Goal: Information Seeking & Learning: Learn about a topic

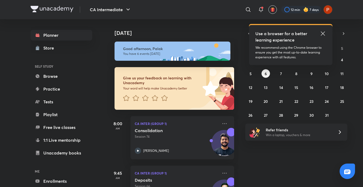
click at [321, 32] on icon at bounding box center [323, 33] width 6 height 6
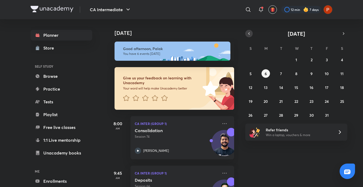
click at [250, 33] on icon "button" at bounding box center [249, 33] width 4 height 5
drag, startPoint x: 280, startPoint y: 65, endPoint x: 276, endPoint y: 69, distance: 5.3
click at [276, 69] on div "31 1 2 3 4 5 6 7 8 9 10 11 12 13 14 15 16 17 18 19 20 21 22 23 24 25 26 27 28 2…" at bounding box center [296, 87] width 102 height 64
click at [281, 60] on abbr "2" at bounding box center [281, 59] width 2 height 5
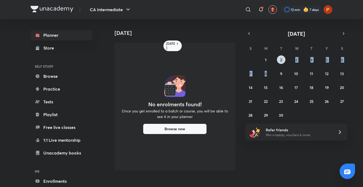
click at [279, 58] on button "2" at bounding box center [281, 59] width 9 height 9
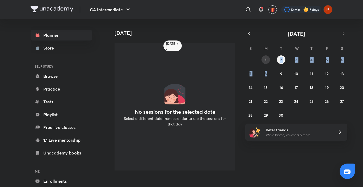
click at [269, 58] on button "1" at bounding box center [266, 59] width 9 height 9
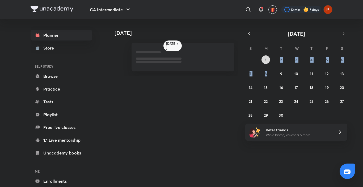
click at [269, 58] on button "1" at bounding box center [266, 59] width 9 height 9
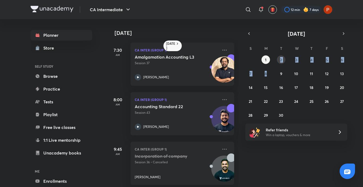
click at [281, 57] on abbr "2" at bounding box center [281, 59] width 2 height 5
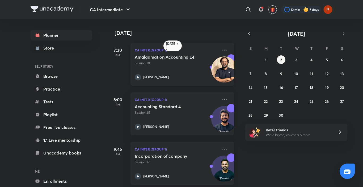
click at [157, 60] on h5 "Amalgamation Accounting L4" at bounding box center [168, 56] width 66 height 5
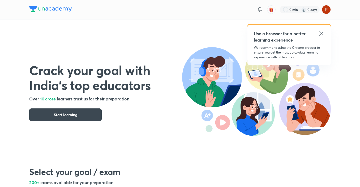
click at [322, 34] on icon at bounding box center [321, 33] width 6 height 6
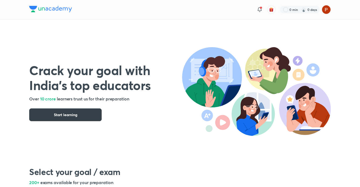
click at [81, 115] on button "Start learning" at bounding box center [65, 114] width 73 height 13
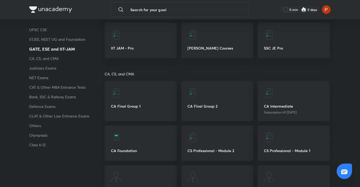
scroll to position [489, 0]
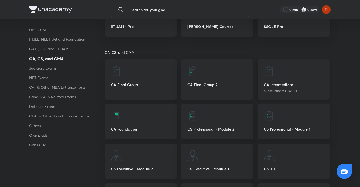
click at [314, 68] on div at bounding box center [294, 71] width 60 height 11
click at [299, 81] on div "CA Intermediate Subscription till 12 Jul 2026" at bounding box center [294, 79] width 72 height 40
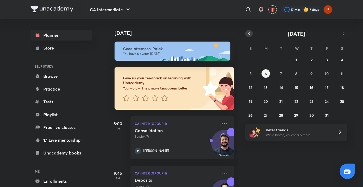
click at [250, 31] on icon "button" at bounding box center [249, 33] width 4 height 5
click at [246, 33] on button "button" at bounding box center [248, 33] width 7 height 7
click at [277, 59] on button "2" at bounding box center [281, 59] width 9 height 9
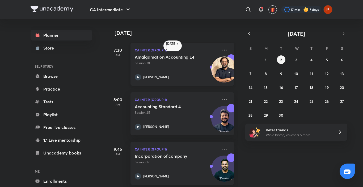
click at [146, 74] on div "[PERSON_NAME]" at bounding box center [176, 77] width 83 height 6
click at [221, 47] on icon at bounding box center [224, 50] width 6 height 6
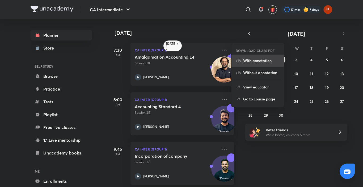
click at [256, 60] on p "With annotation" at bounding box center [261, 61] width 37 height 6
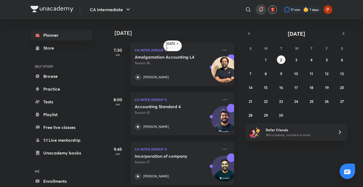
click at [260, 9] on icon at bounding box center [261, 9] width 6 height 6
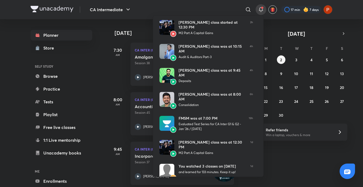
click at [260, 9] on div at bounding box center [181, 93] width 363 height 187
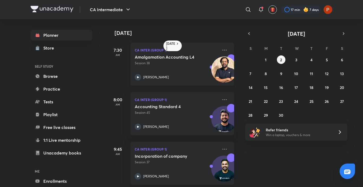
click at [160, 74] on div "Amalgamation Accounting L4 Session 38 Rakesh Kalra" at bounding box center [176, 67] width 83 height 26
click at [296, 62] on abbr "3" at bounding box center [296, 59] width 2 height 5
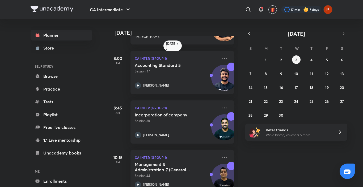
scroll to position [42, 0]
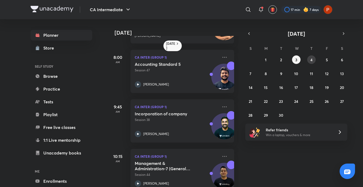
click at [312, 61] on abbr "4" at bounding box center [311, 59] width 2 height 5
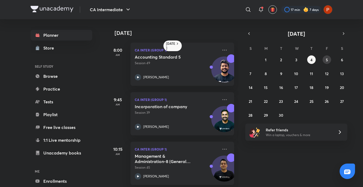
click at [323, 62] on button "5" at bounding box center [327, 59] width 9 height 9
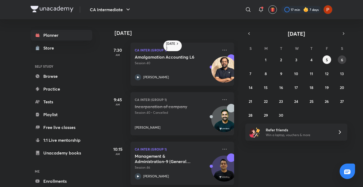
click at [339, 61] on button "6" at bounding box center [342, 59] width 9 height 9
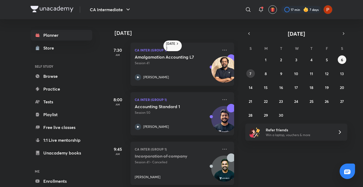
click at [249, 71] on button "7" at bounding box center [250, 73] width 9 height 9
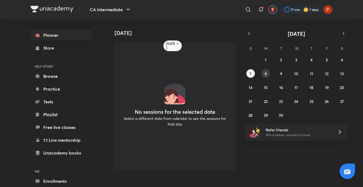
click at [264, 72] on button "8" at bounding box center [266, 73] width 9 height 9
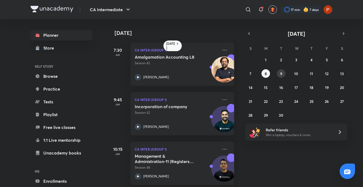
click at [283, 74] on button "9" at bounding box center [281, 73] width 9 height 9
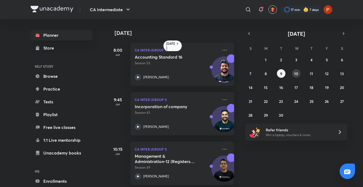
click at [293, 74] on button "10" at bounding box center [296, 73] width 9 height 9
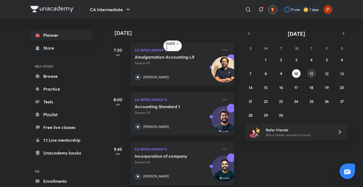
click at [309, 73] on button "11" at bounding box center [311, 73] width 9 height 9
click at [318, 72] on div "31 1 2 3 4 5 6 7 8 9 10 11 12 13 14 15 16 17 18 19 20 21 22 23 24 25 26 27 28 2…" at bounding box center [296, 87] width 102 height 64
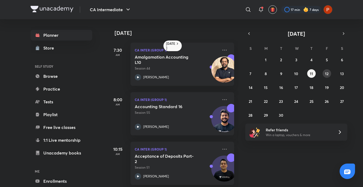
click at [323, 72] on button "12" at bounding box center [327, 73] width 9 height 9
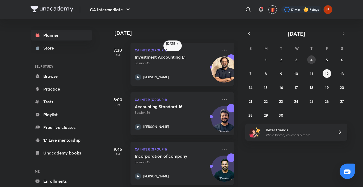
click at [310, 61] on button "4" at bounding box center [311, 59] width 9 height 9
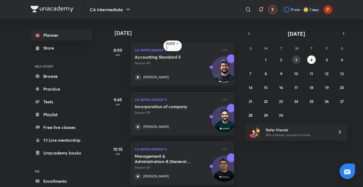
click at [294, 61] on button "3" at bounding box center [296, 59] width 9 height 9
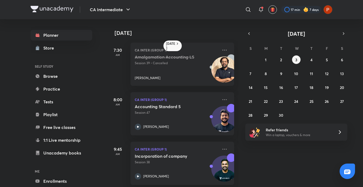
scroll to position [13, 0]
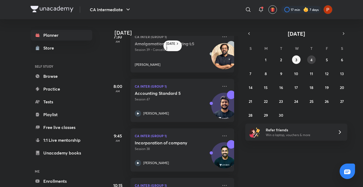
click at [310, 61] on button "4" at bounding box center [311, 59] width 9 height 9
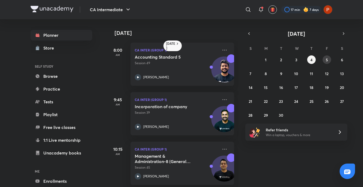
click at [324, 61] on button "5" at bounding box center [327, 59] width 9 height 9
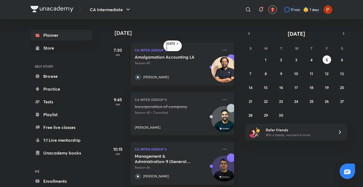
click at [139, 76] on icon at bounding box center [138, 77] width 6 height 6
click at [277, 58] on div "31 1 2 3 4 5 6 7 8 9 10 11 12 13 14 15 16 17 18 19 20 21 22 23 24 25 26 27 28 2…" at bounding box center [296, 87] width 102 height 64
click at [281, 61] on abbr "2" at bounding box center [281, 59] width 2 height 5
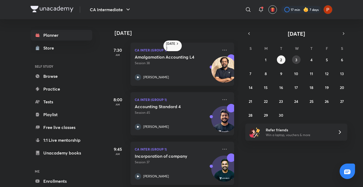
click at [298, 60] on button "3" at bounding box center [296, 59] width 9 height 9
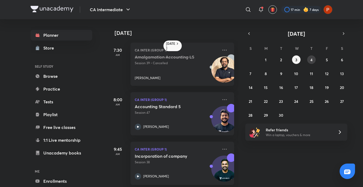
click at [311, 60] on abbr "4" at bounding box center [311, 59] width 2 height 5
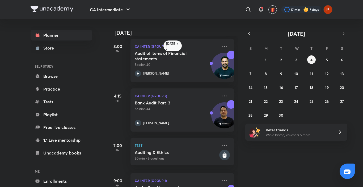
scroll to position [239, 0]
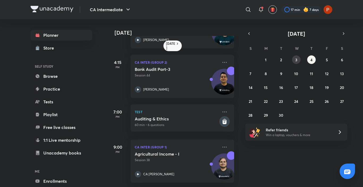
click at [293, 58] on button "3" at bounding box center [296, 59] width 9 height 9
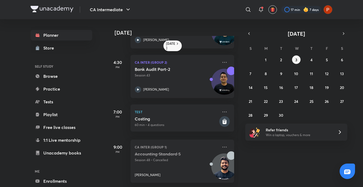
scroll to position [288, 0]
click at [329, 61] on button "5" at bounding box center [327, 59] width 9 height 9
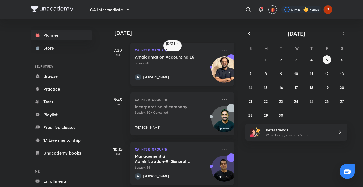
click at [138, 75] on icon at bounding box center [138, 77] width 6 height 6
click at [260, 14] on div at bounding box center [261, 9] width 11 height 11
click at [261, 12] on icon at bounding box center [261, 9] width 6 height 6
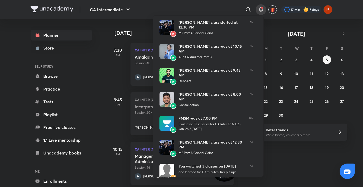
click at [298, 145] on div at bounding box center [181, 93] width 363 height 187
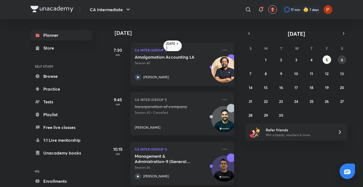
click at [343, 60] on abbr "6" at bounding box center [342, 59] width 2 height 5
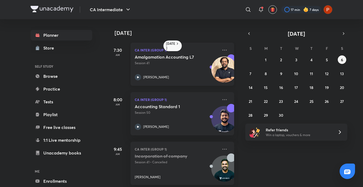
click at [137, 78] on icon at bounding box center [138, 77] width 6 height 6
click at [266, 60] on abbr "1" at bounding box center [266, 59] width 2 height 5
click at [156, 74] on div "[PERSON_NAME]" at bounding box center [176, 77] width 83 height 6
click at [339, 62] on button "6" at bounding box center [342, 59] width 9 height 9
click at [262, 11] on icon at bounding box center [261, 9] width 6 height 6
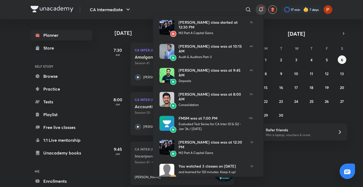
click at [205, 10] on div at bounding box center [181, 93] width 363 height 187
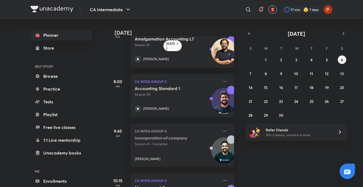
scroll to position [48, 0]
